Goal: Check status

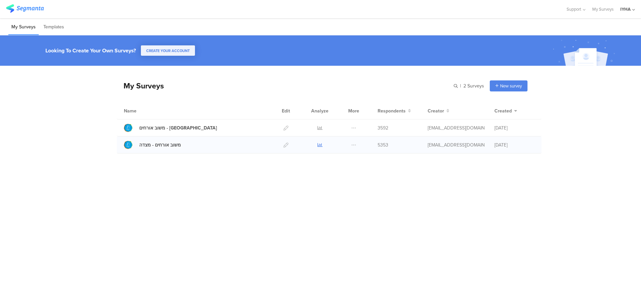
click at [320, 145] on icon at bounding box center [319, 145] width 5 height 5
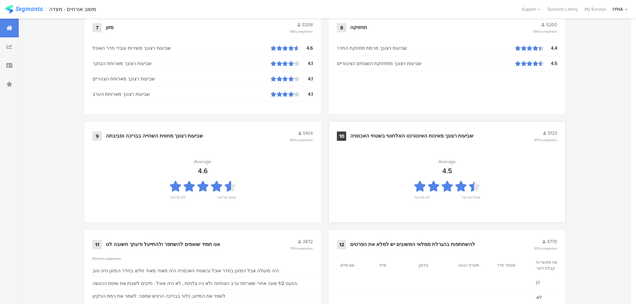
scroll to position [675, 0]
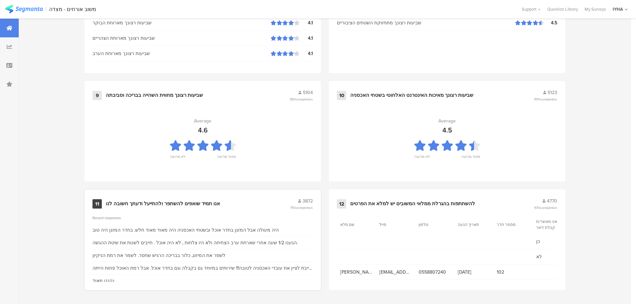
click at [185, 203] on div "אנו תמיד שואפים להשתפר ולהתייעל ודעתך חשובה לנו" at bounding box center [163, 204] width 114 height 7
